Goal: Check status

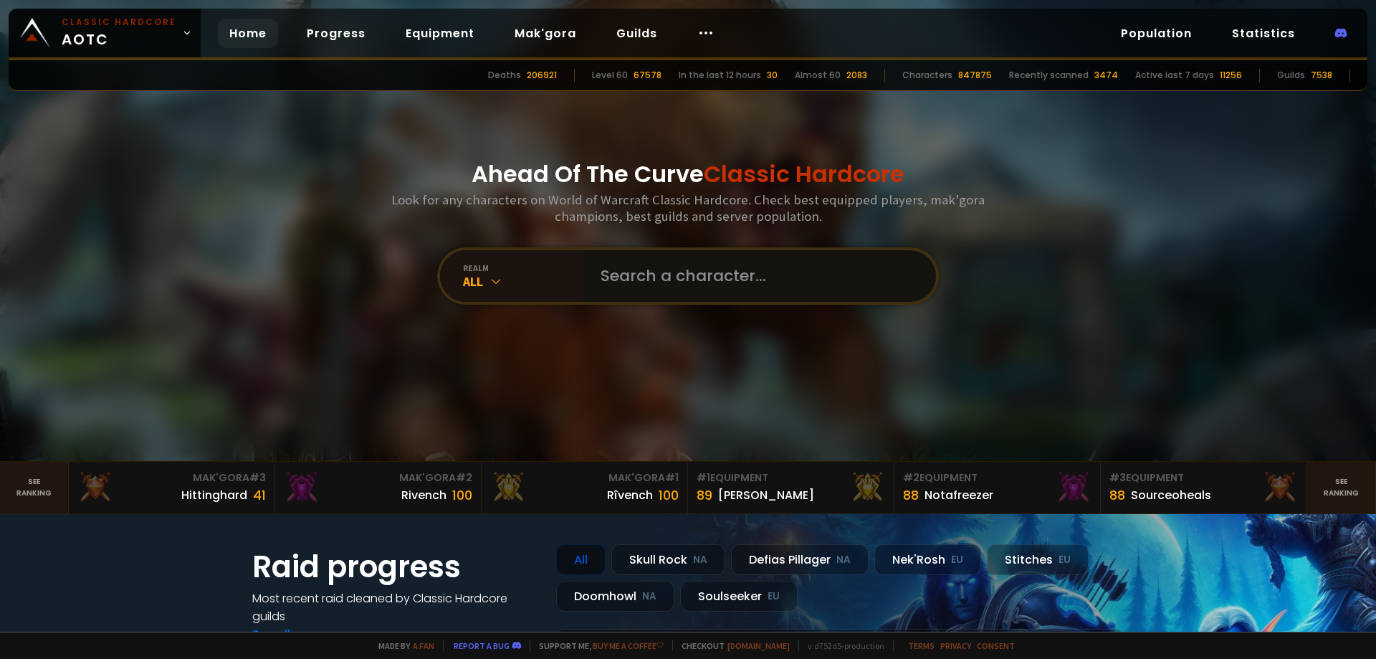
click at [634, 277] on input "text" at bounding box center [755, 276] width 327 height 52
type input "lockior"
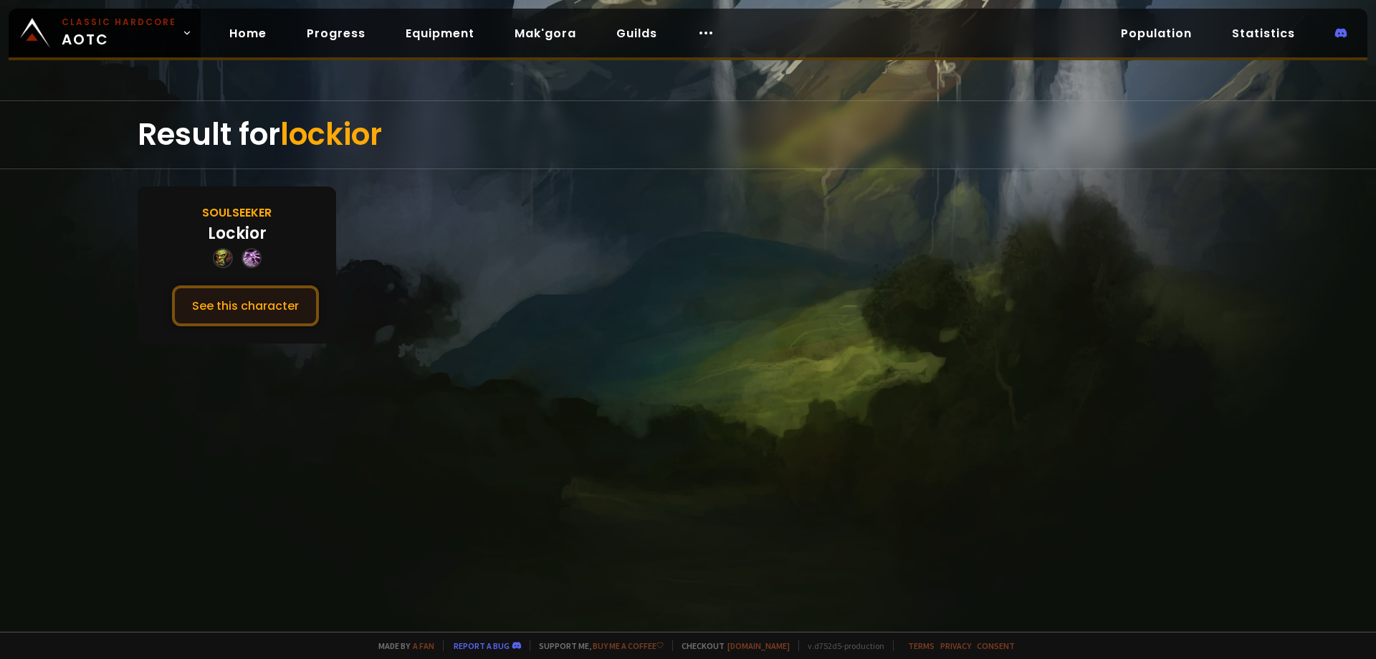
click at [232, 302] on button "See this character" at bounding box center [245, 305] width 147 height 41
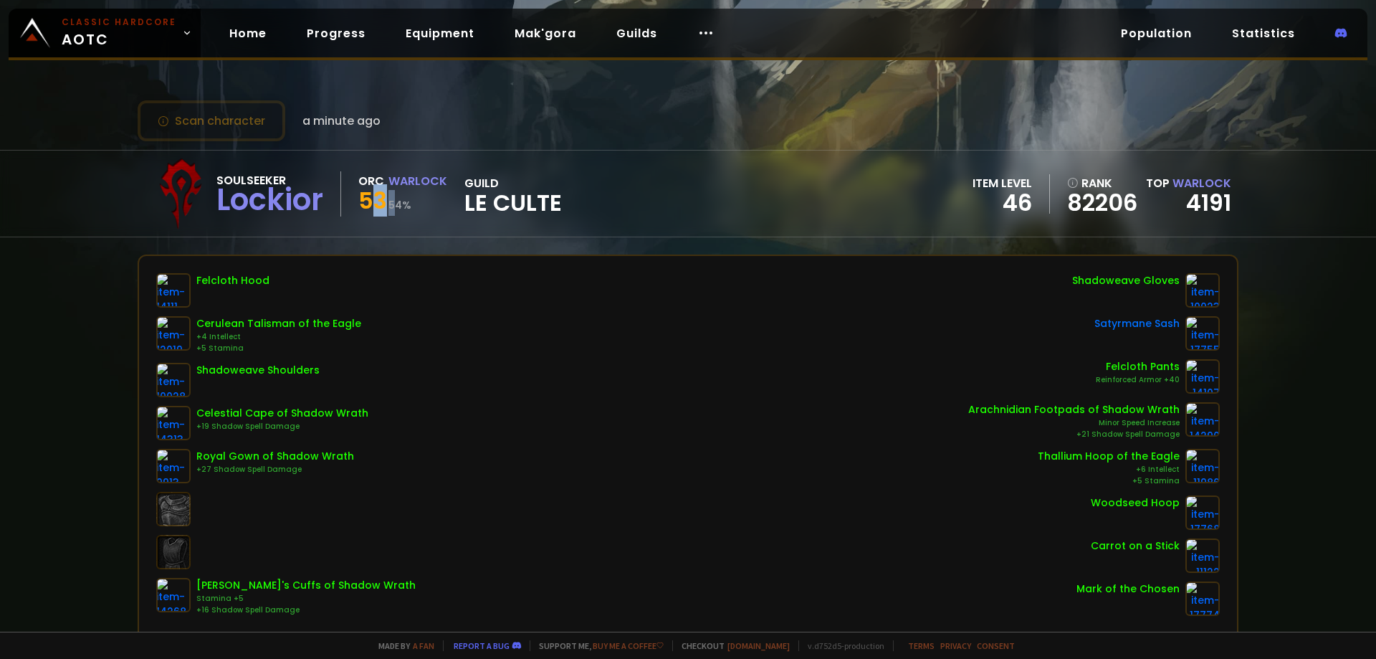
drag, startPoint x: 388, startPoint y: 197, endPoint x: 371, endPoint y: 201, distance: 18.3
click at [371, 201] on div "53 54 %" at bounding box center [402, 203] width 89 height 26
click at [396, 201] on small "54 %" at bounding box center [399, 205] width 23 height 14
drag, startPoint x: 409, startPoint y: 203, endPoint x: 372, endPoint y: 202, distance: 36.6
click at [372, 202] on div "53 54 %" at bounding box center [402, 203] width 89 height 26
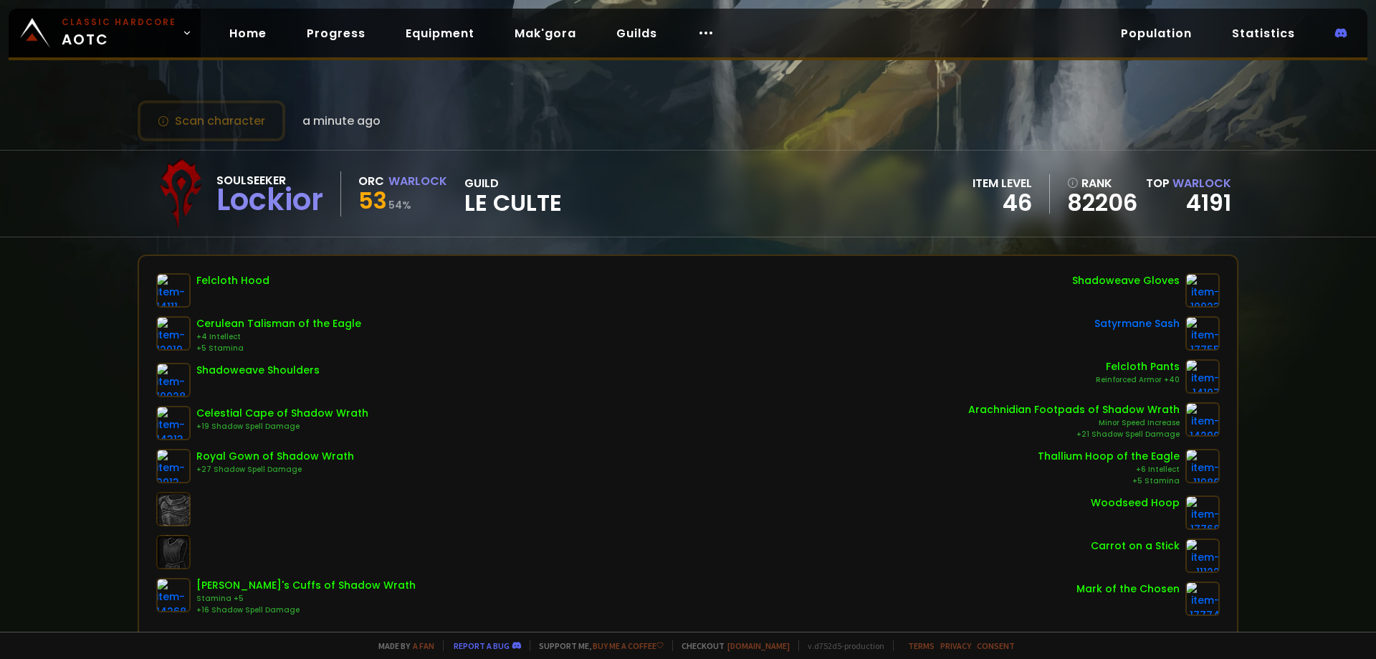
click at [372, 202] on span "53" at bounding box center [372, 200] width 29 height 32
